Goal: Task Accomplishment & Management: Manage account settings

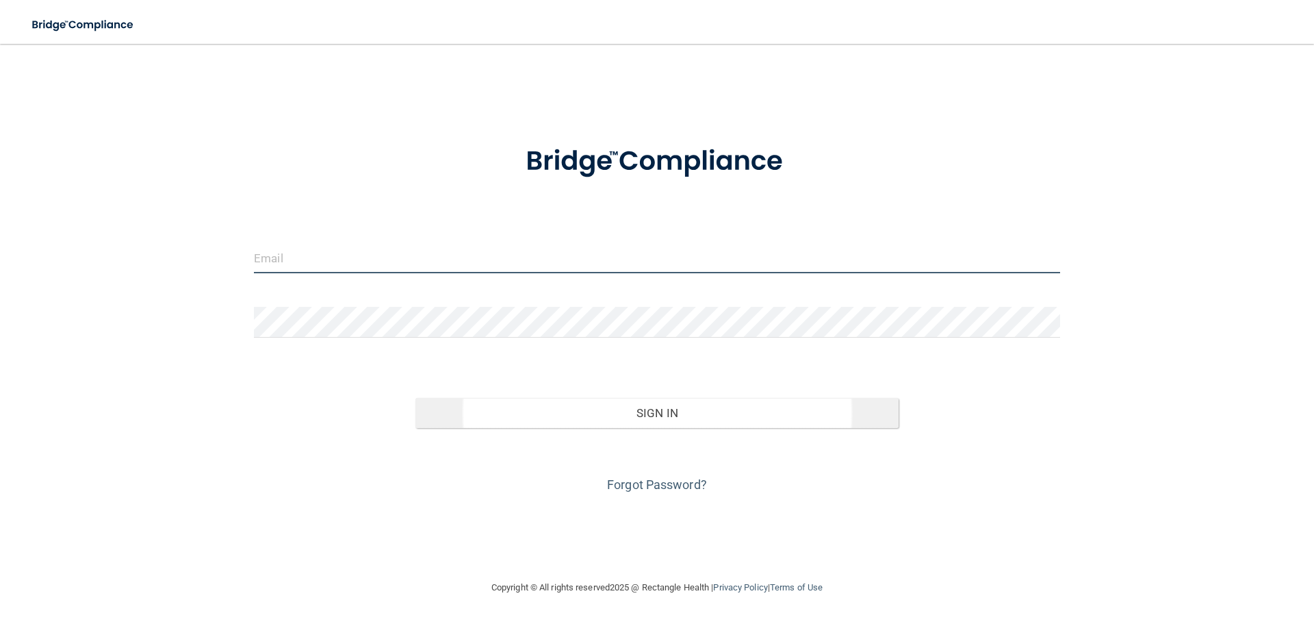
type input "[EMAIL_ADDRESS][DOMAIN_NAME]"
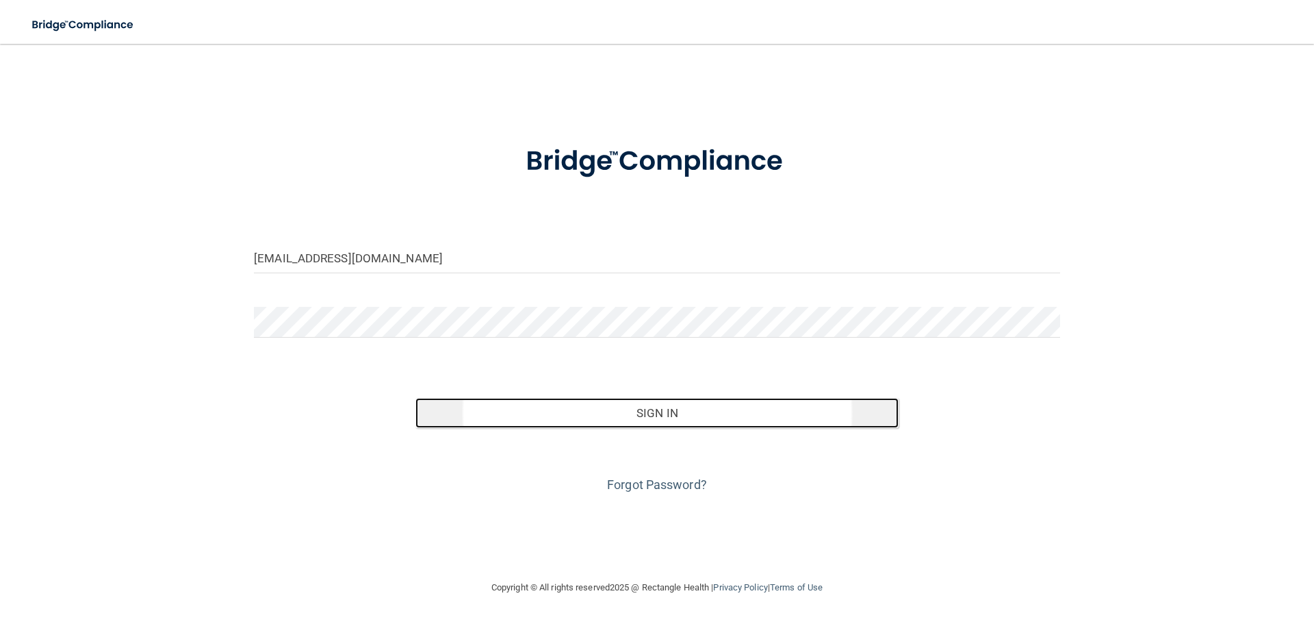
click at [659, 417] on button "Sign In" at bounding box center [657, 413] width 484 height 30
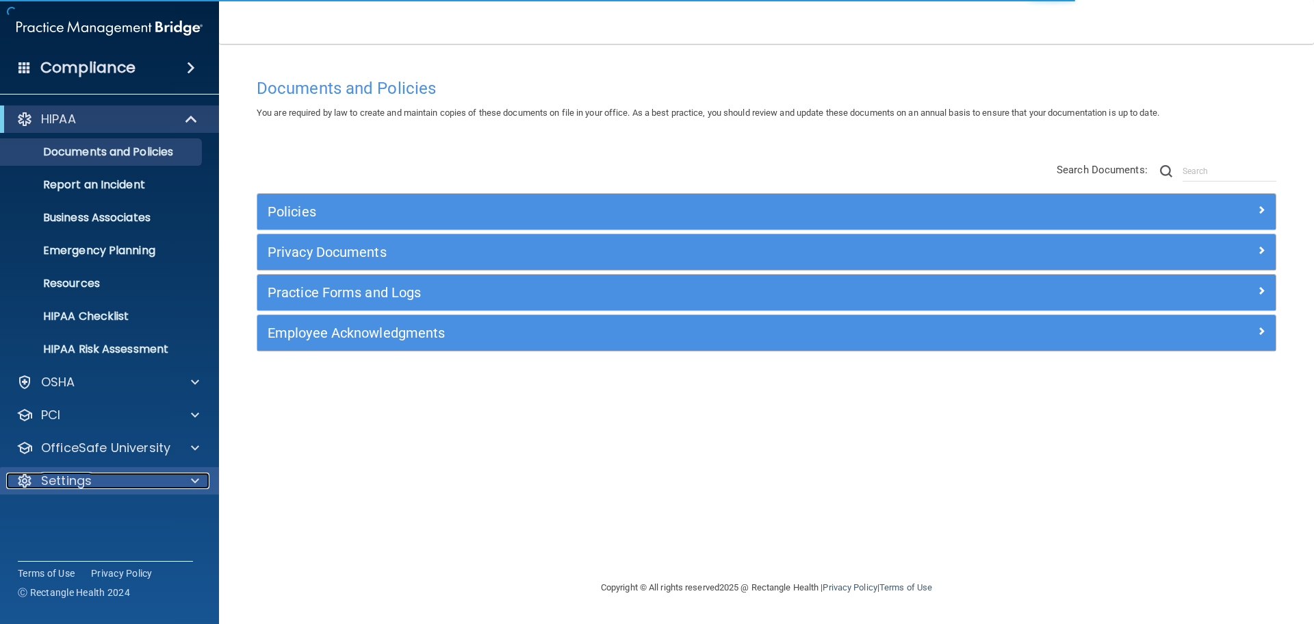
click at [111, 483] on div "Settings" at bounding box center [91, 480] width 170 height 16
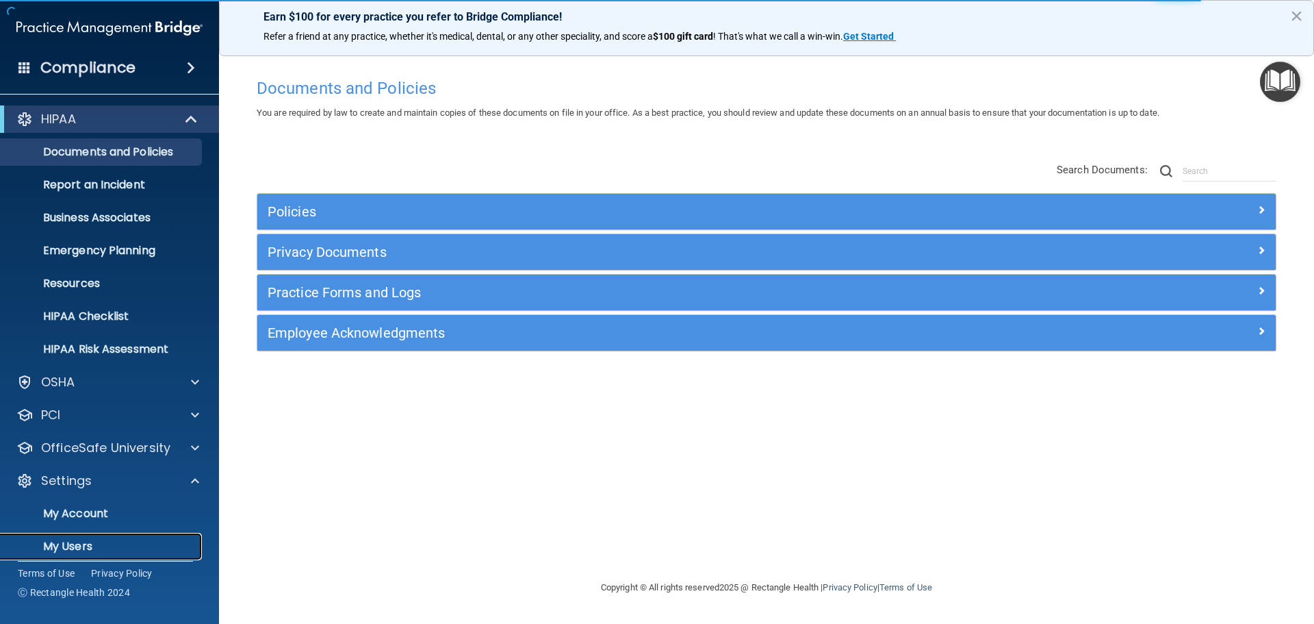
click at [71, 544] on p "My Users" at bounding box center [102, 546] width 187 height 14
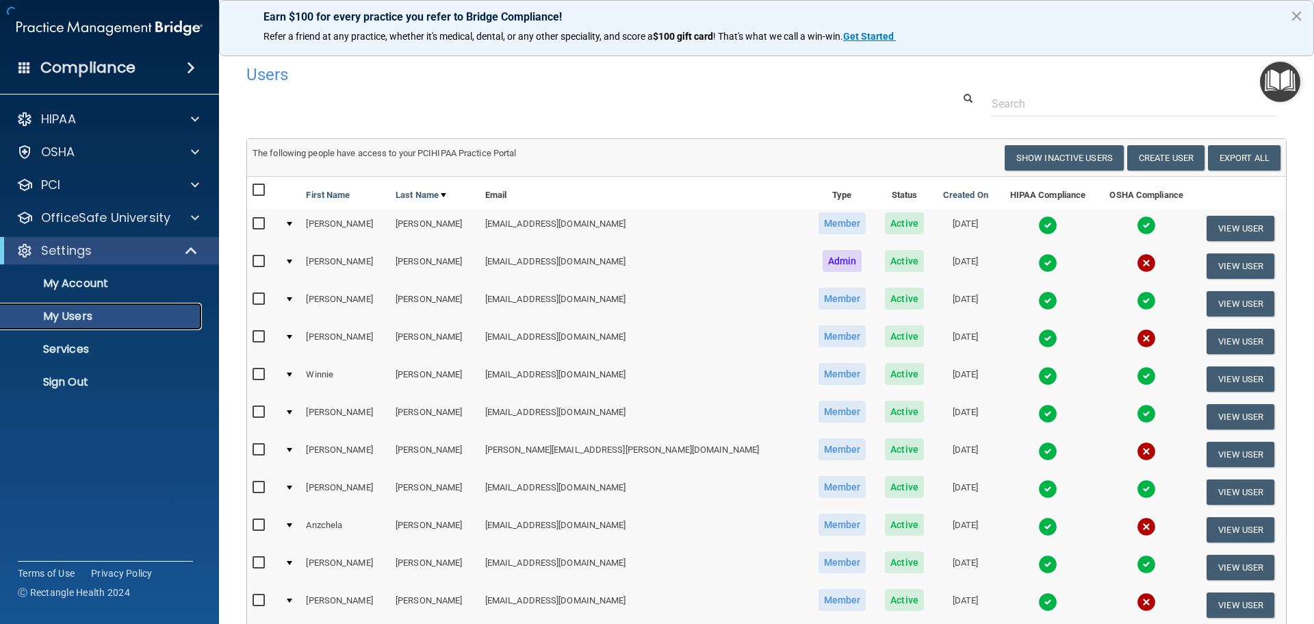
click at [75, 320] on p "My Users" at bounding box center [102, 316] width 187 height 14
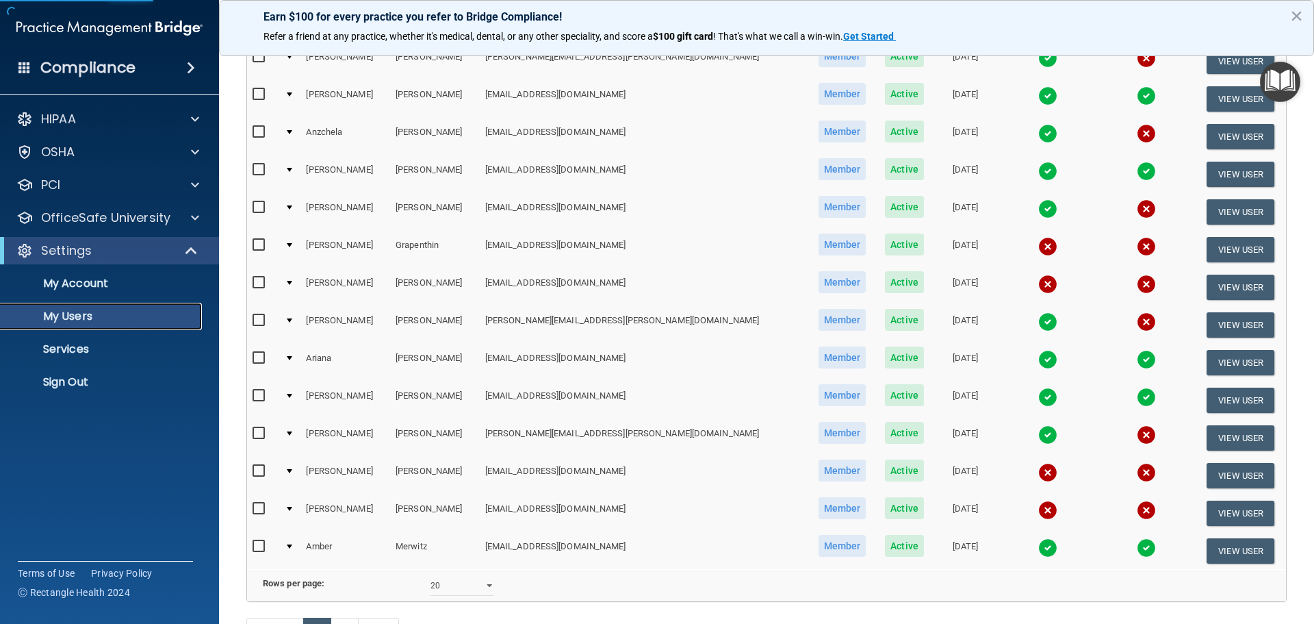
scroll to position [509, 0]
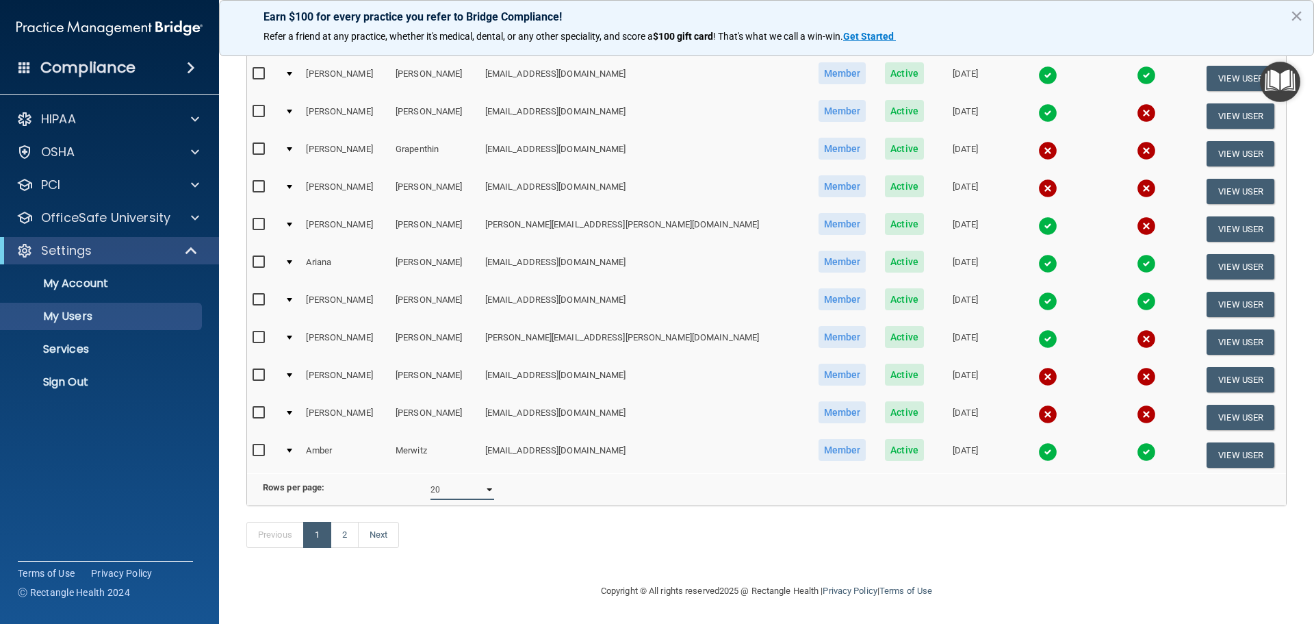
click at [485, 479] on select "10 20 30 40 all" at bounding box center [463, 489] width 64 height 21
select select "35"
click at [431, 479] on select "10 20 30 40 all" at bounding box center [463, 489] width 64 height 21
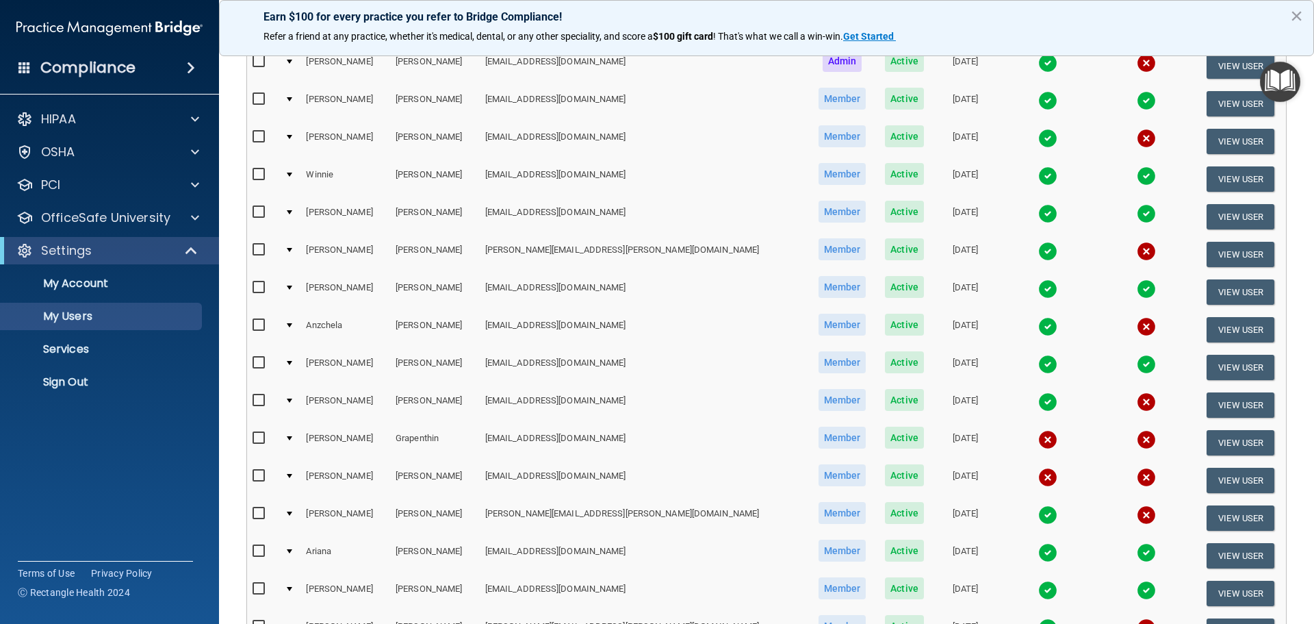
scroll to position [205, 0]
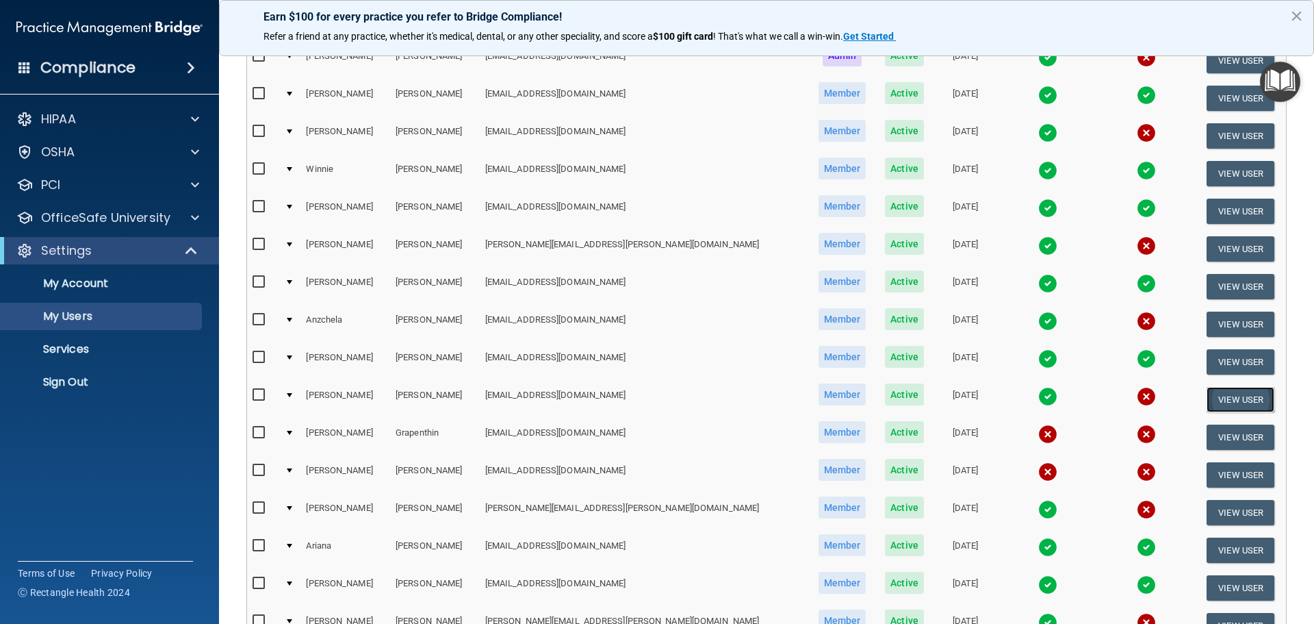
click at [1207, 398] on button "View User" at bounding box center [1241, 399] width 68 height 25
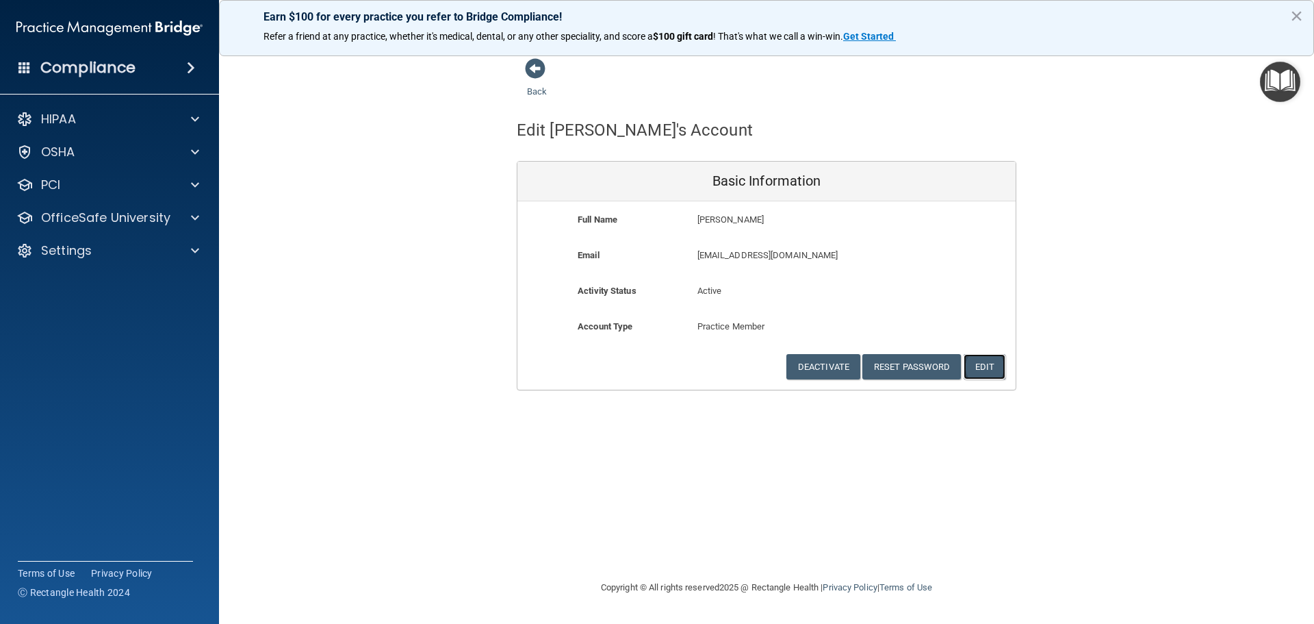
click at [985, 365] on button "Edit" at bounding box center [985, 366] width 42 height 25
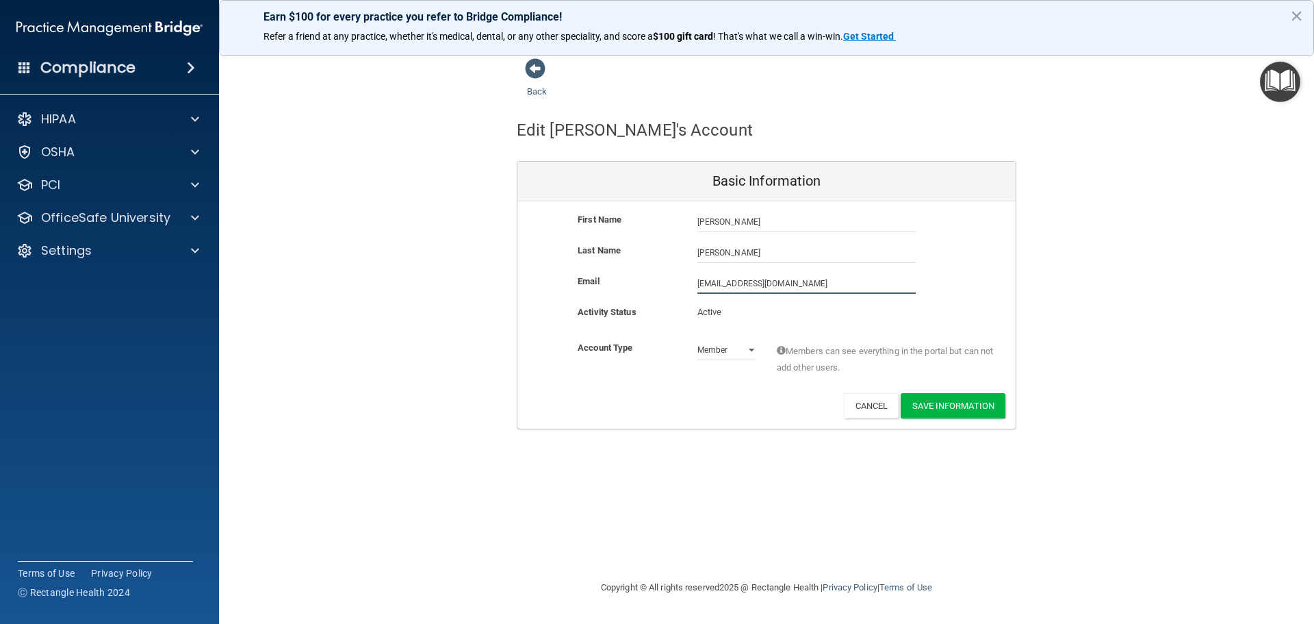
drag, startPoint x: 771, startPoint y: 286, endPoint x: 688, endPoint y: 285, distance: 82.8
click at [688, 285] on div "[EMAIL_ADDRESS][DOMAIN_NAME] [EMAIL_ADDRESS][DOMAIN_NAME]" at bounding box center [806, 283] width 239 height 21
type input "[EMAIL_ADDRESS][DOMAIN_NAME]"
click at [944, 407] on button "Save Information" at bounding box center [953, 408] width 105 height 25
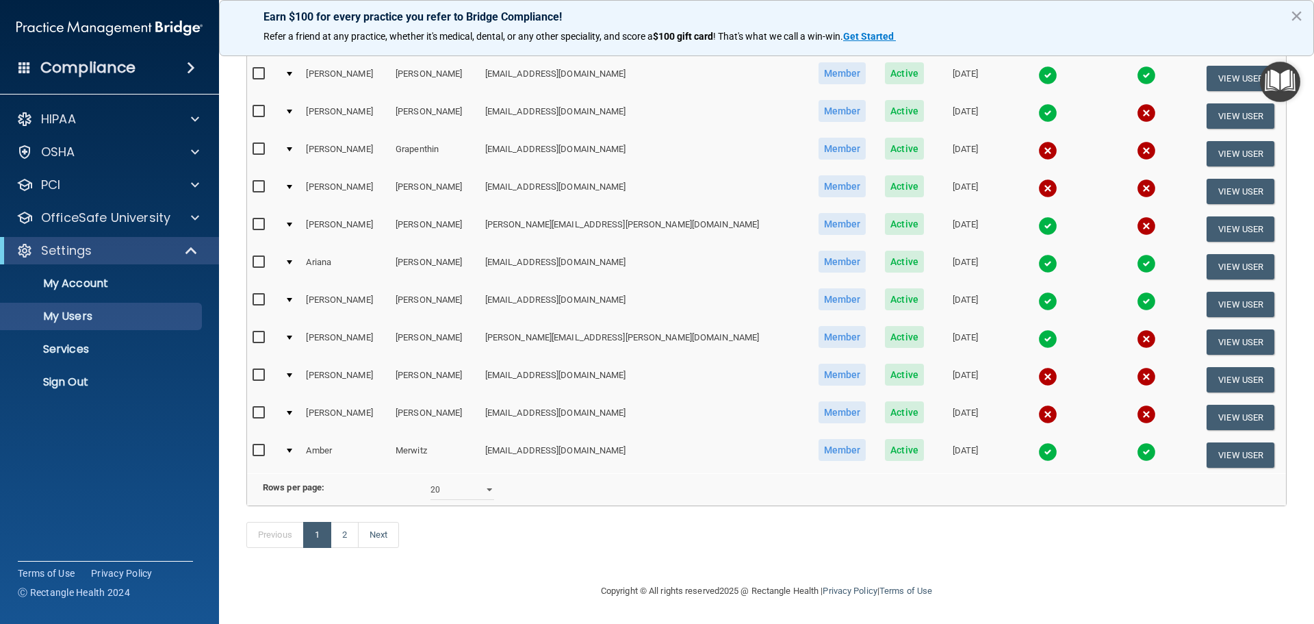
scroll to position [562, 0]
click at [477, 479] on select "10 20 30 40 all" at bounding box center [463, 489] width 64 height 21
select select "35"
click at [431, 479] on select "10 20 30 40 all" at bounding box center [463, 489] width 64 height 21
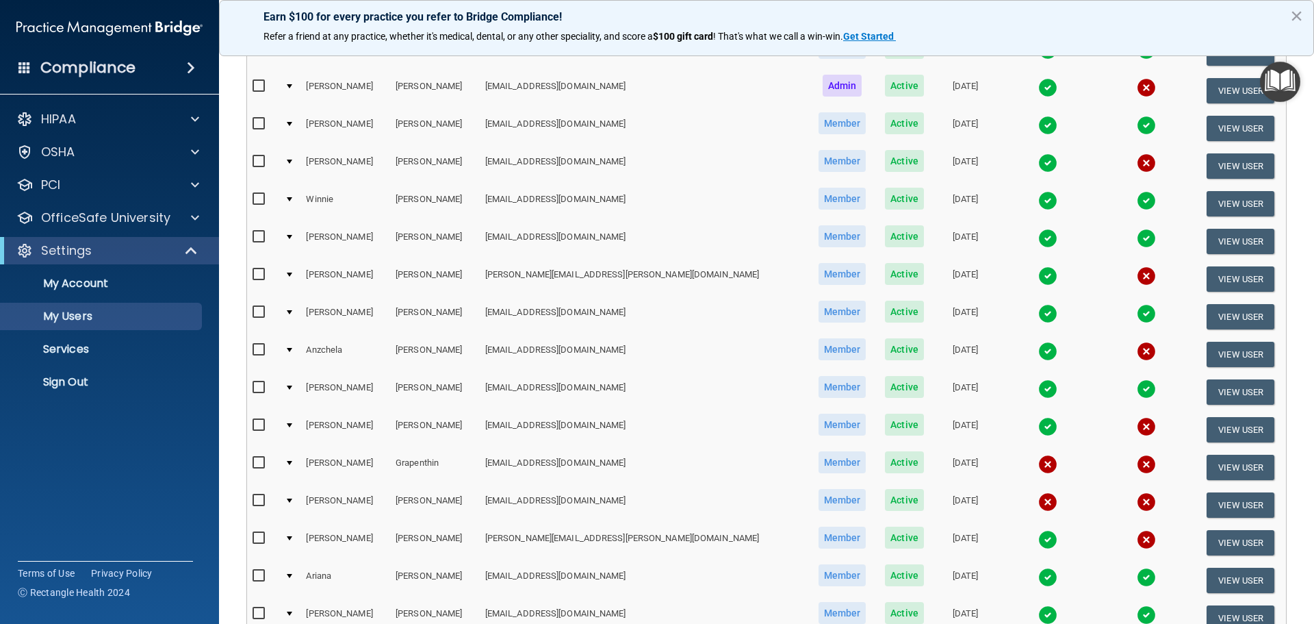
scroll to position [205, 0]
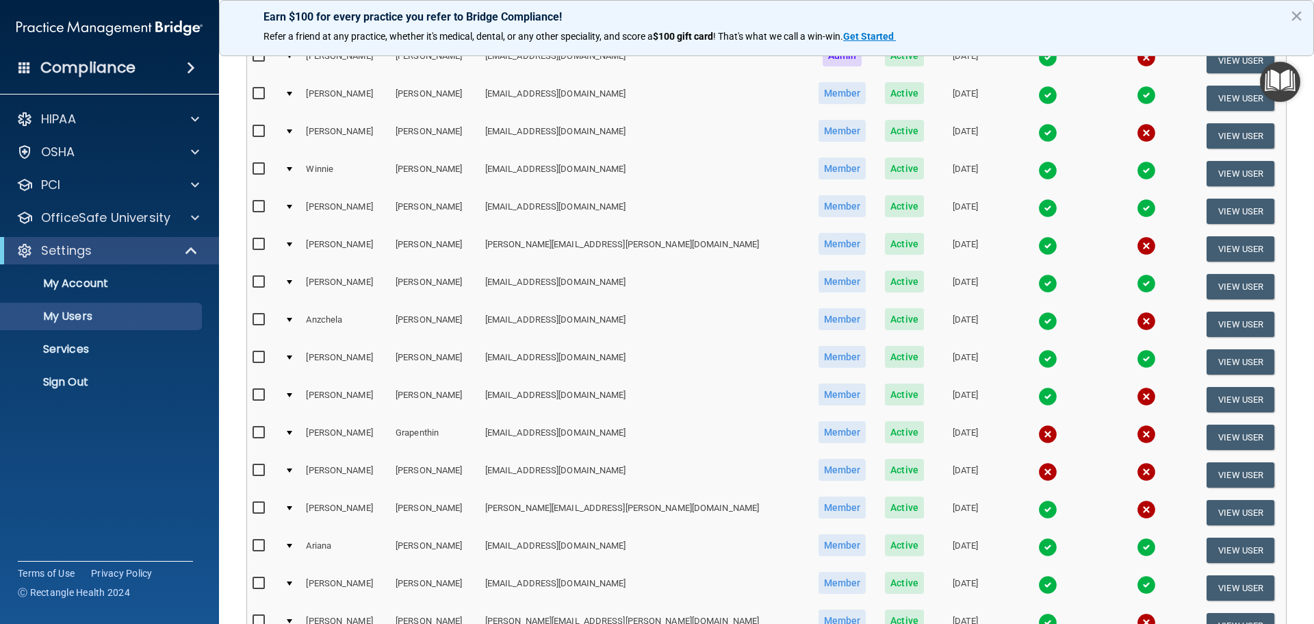
click at [257, 394] on input "checkbox" at bounding box center [261, 394] width 16 height 11
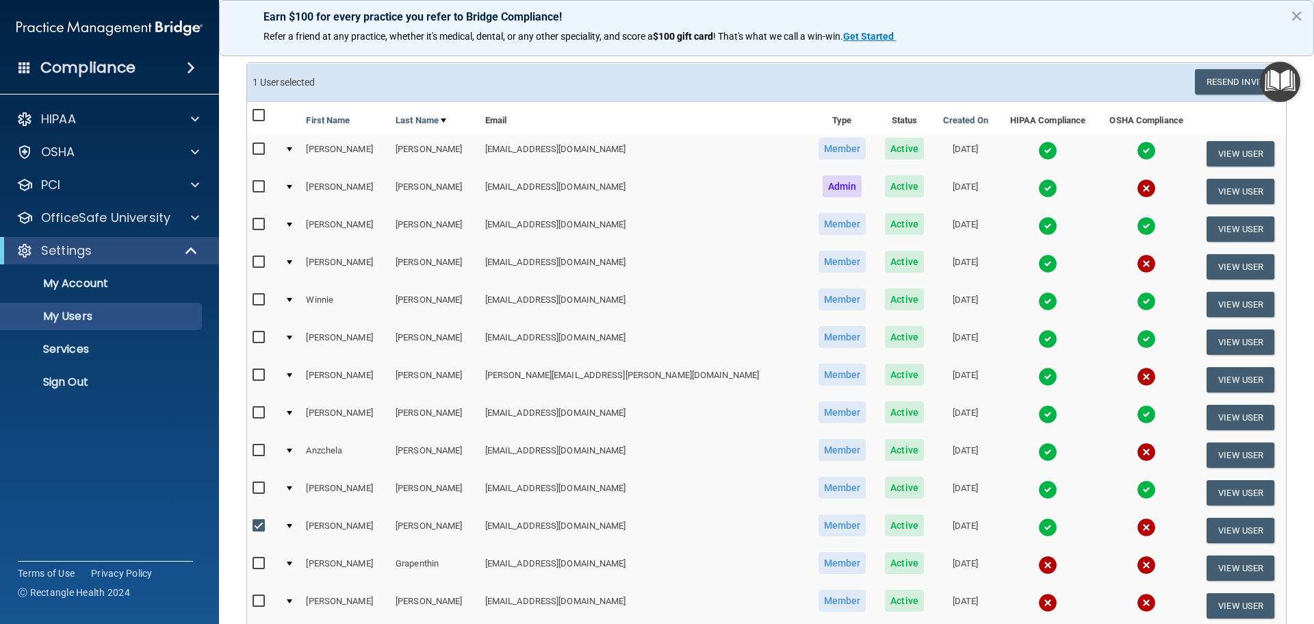
scroll to position [0, 0]
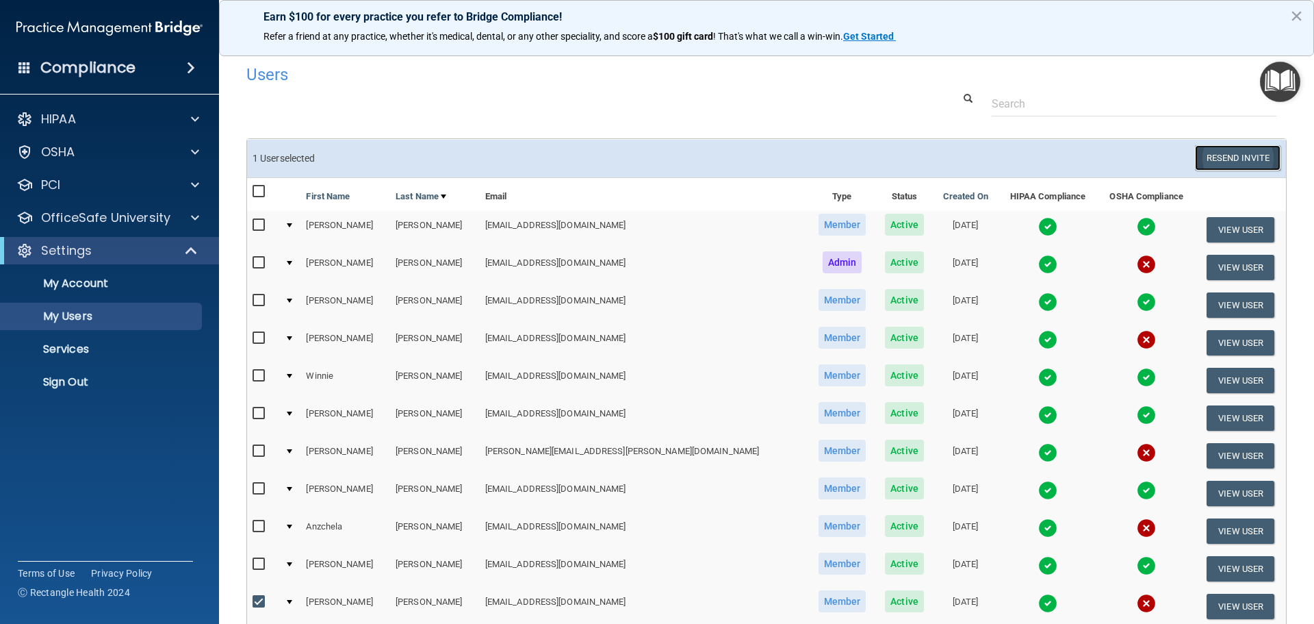
click at [1218, 161] on button "Resend Invite" at bounding box center [1238, 157] width 86 height 25
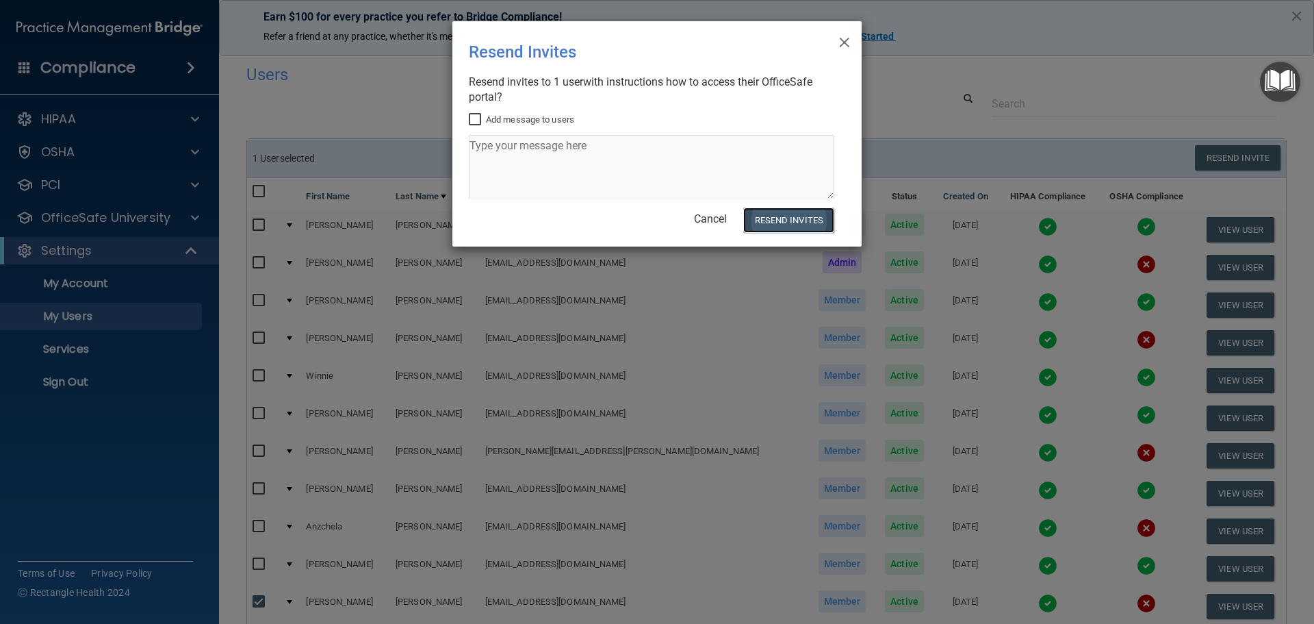
click at [782, 225] on button "Resend Invites" at bounding box center [788, 219] width 91 height 25
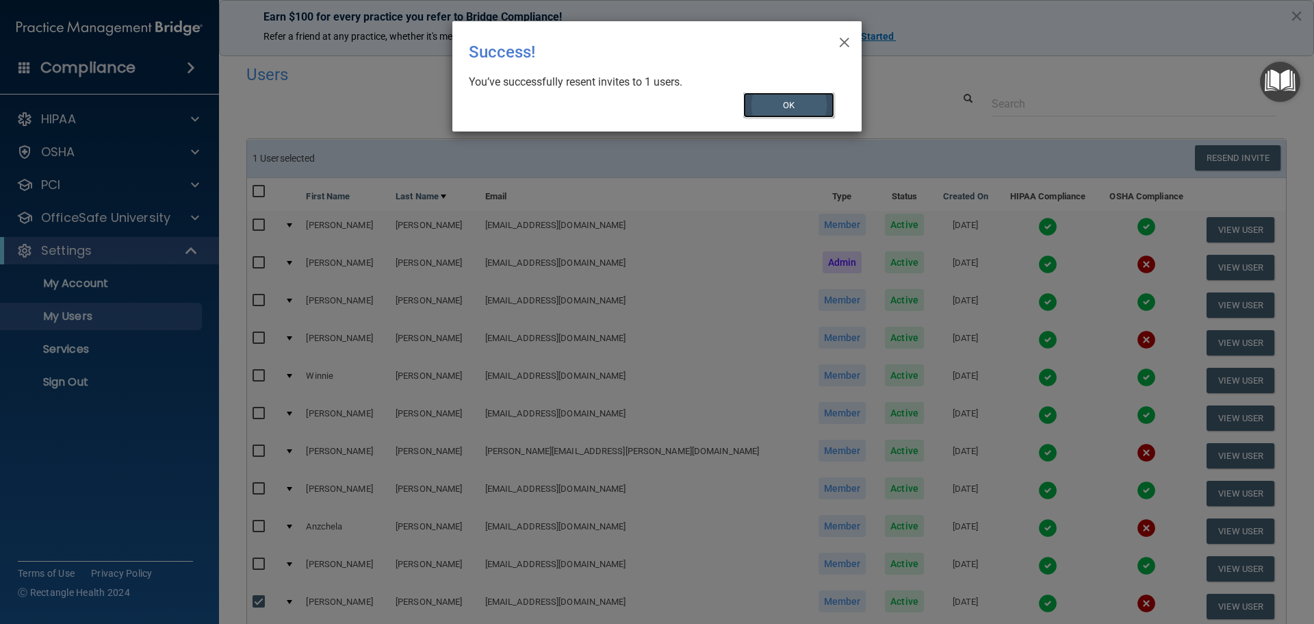
click at [808, 111] on button "OK" at bounding box center [789, 104] width 92 height 25
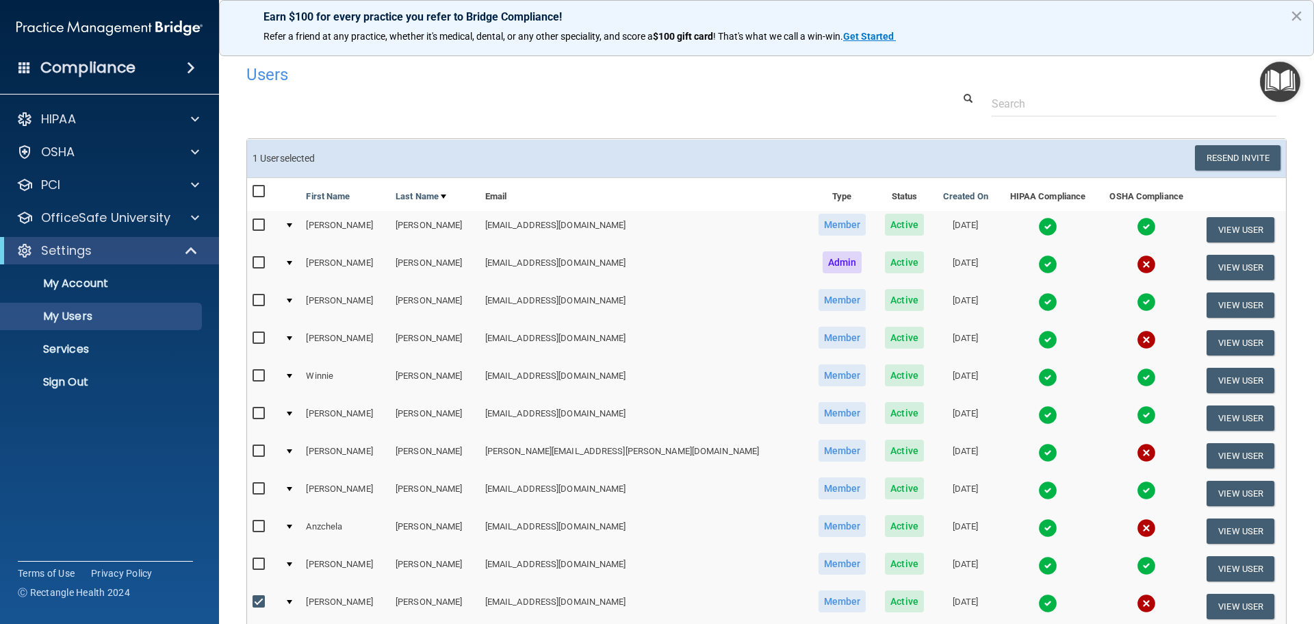
click at [262, 603] on input "checkbox" at bounding box center [261, 601] width 16 height 11
checkbox input "false"
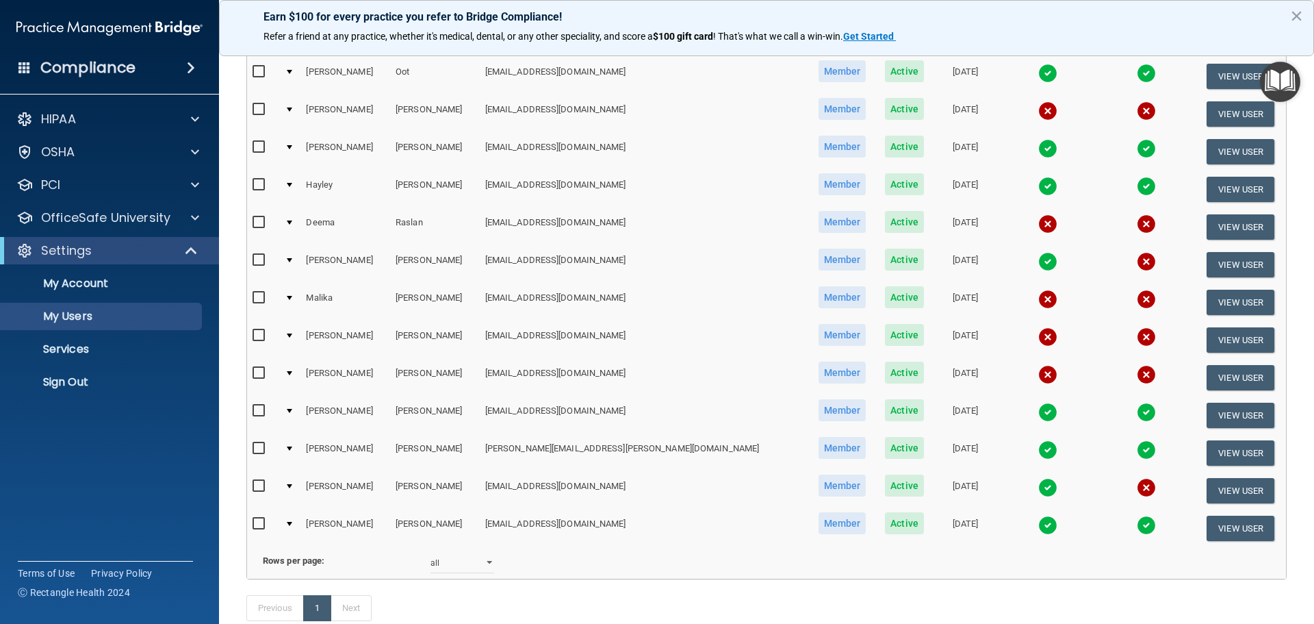
scroll to position [1027, 0]
